Goal: Task Accomplishment & Management: Manage account settings

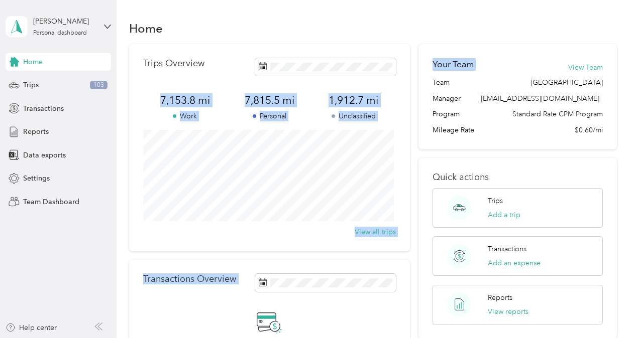
drag, startPoint x: 544, startPoint y: 46, endPoint x: 264, endPoint y: 54, distance: 280.3
click at [264, 54] on div "Trips Overview 7,153.8 mi Work 7,815.5 mi Personal 1,912.7 mi Unclassified View…" at bounding box center [373, 225] width 488 height 363
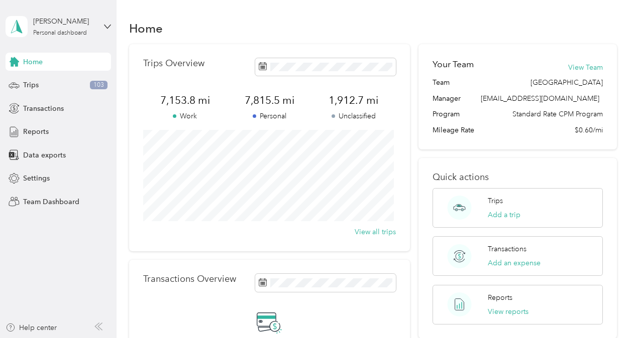
click at [250, 33] on div "Home" at bounding box center [373, 28] width 488 height 21
click at [43, 38] on div "[PERSON_NAME] Personal dashboard" at bounding box center [58, 26] width 105 height 35
click at [42, 85] on div "Team dashboard" at bounding box center [111, 83] width 197 height 18
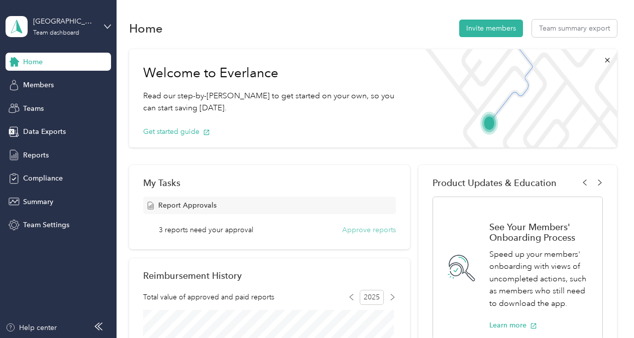
click at [352, 230] on button "Approve reports" at bounding box center [369, 230] width 54 height 11
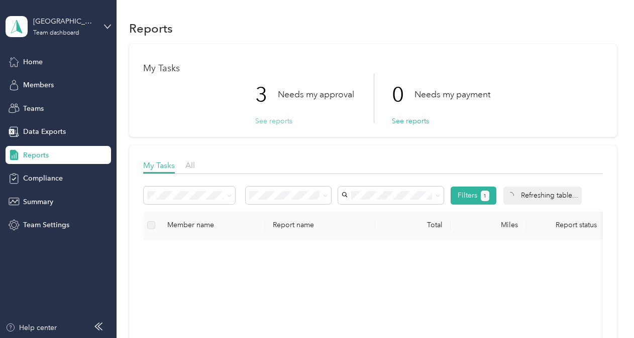
click at [268, 120] on button "See reports" at bounding box center [273, 121] width 37 height 11
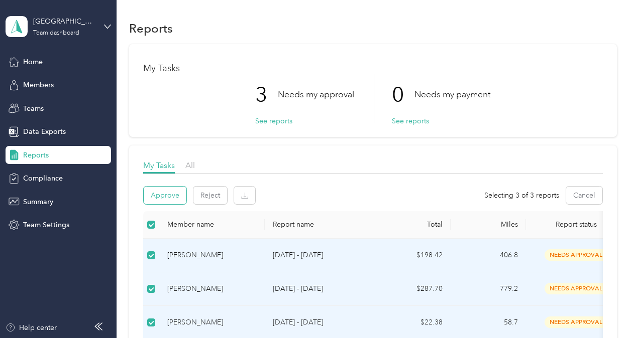
click at [172, 188] on button "Approve" at bounding box center [165, 196] width 43 height 18
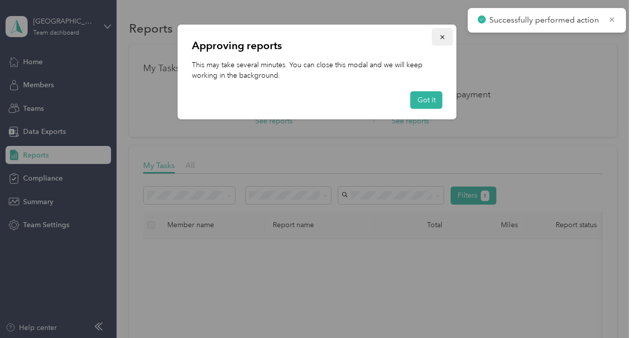
click at [443, 34] on icon "button" at bounding box center [442, 37] width 7 height 7
